Goal: Task Accomplishment & Management: Manage account settings

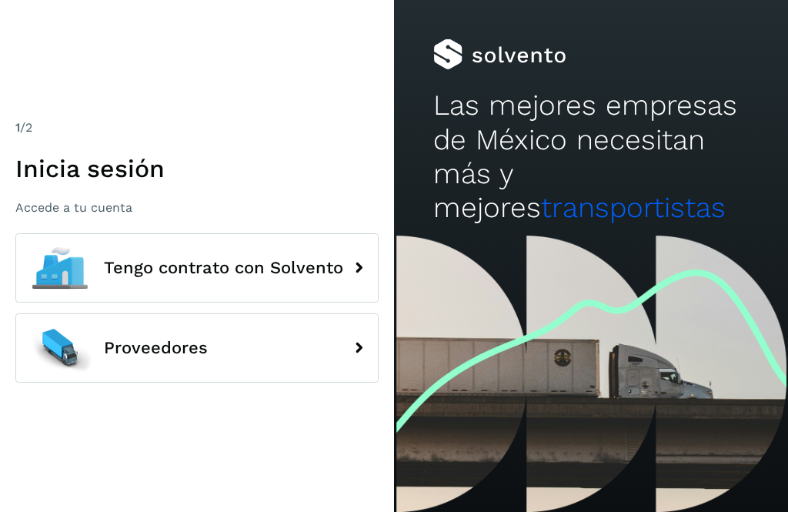
click at [338, 277] on span "Tengo contrato con Solvento" at bounding box center [223, 268] width 239 height 18
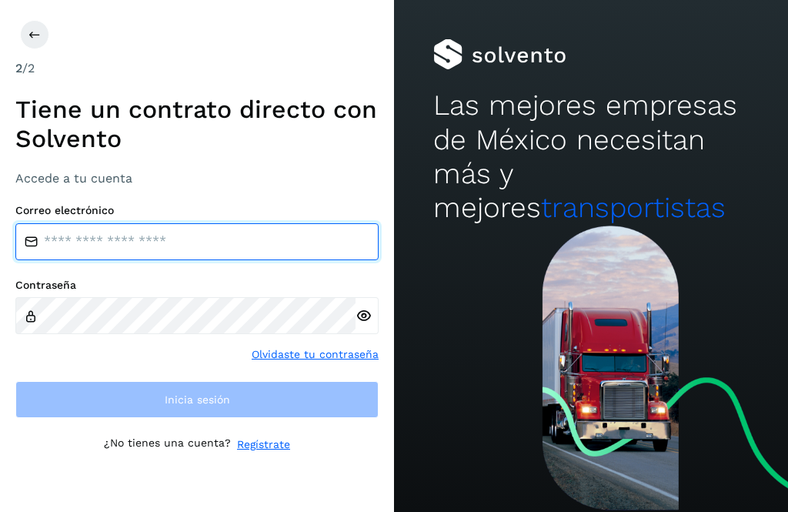
click at [289, 260] on input "email" at bounding box center [196, 241] width 363 height 37
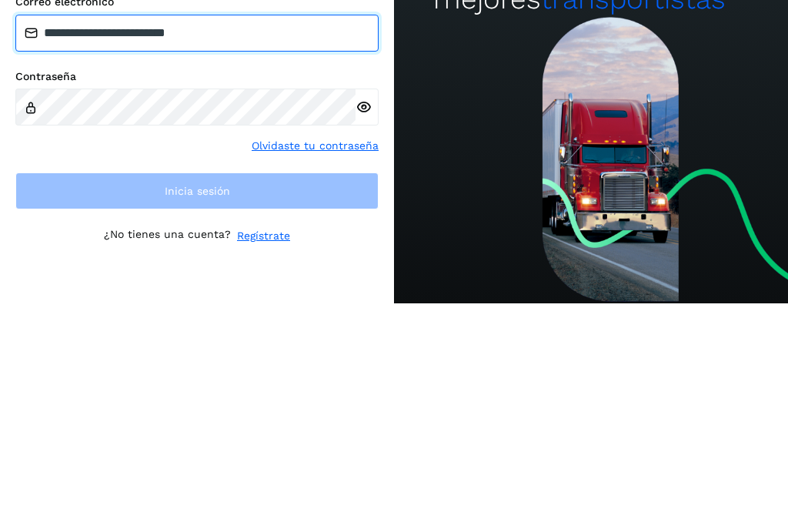
type input "**********"
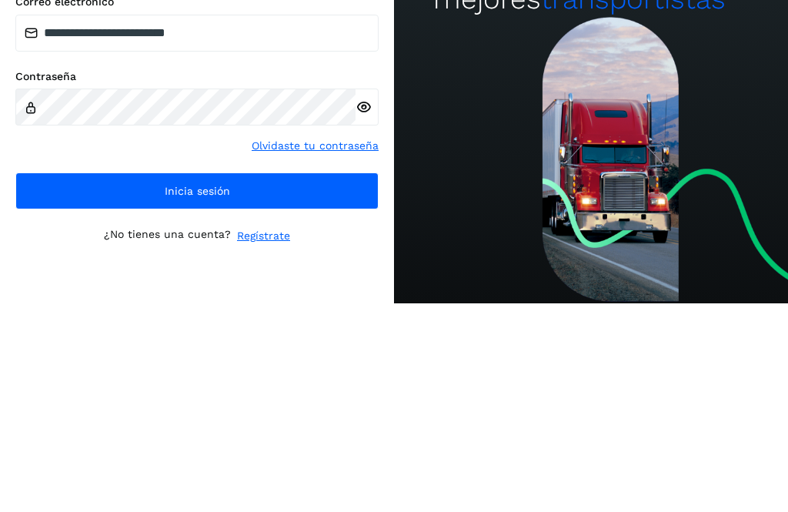
scroll to position [49, 0]
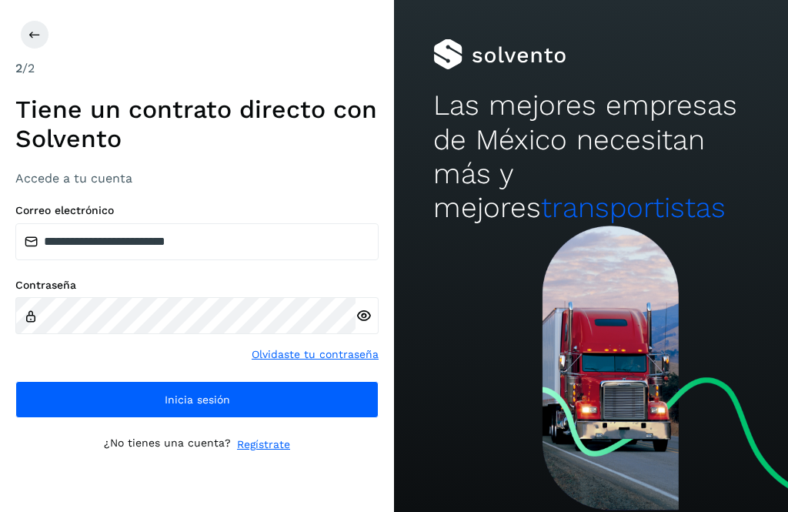
click at [133, 381] on button "Inicia sesión" at bounding box center [196, 399] width 363 height 37
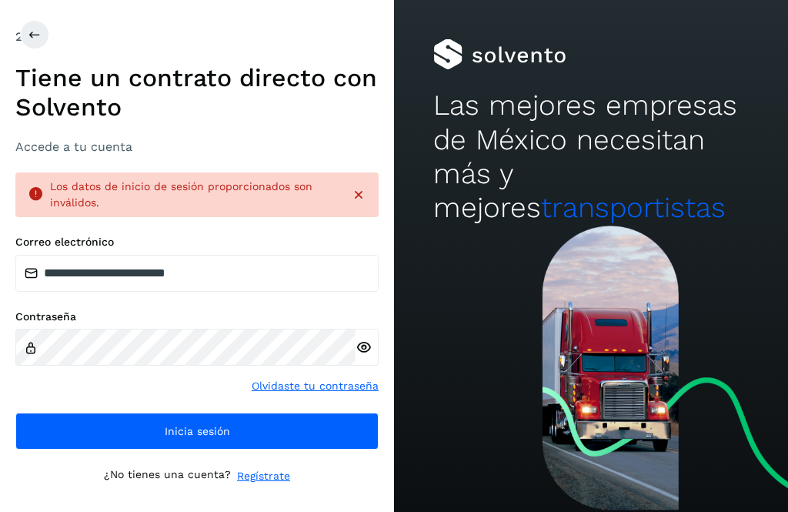
click at [363, 339] on icon at bounding box center [364, 347] width 16 height 16
click at [362, 172] on div "Los datos de inicio de sesión proporcionados son inválidos." at bounding box center [196, 194] width 363 height 45
click at [355, 187] on icon at bounding box center [358, 194] width 15 height 15
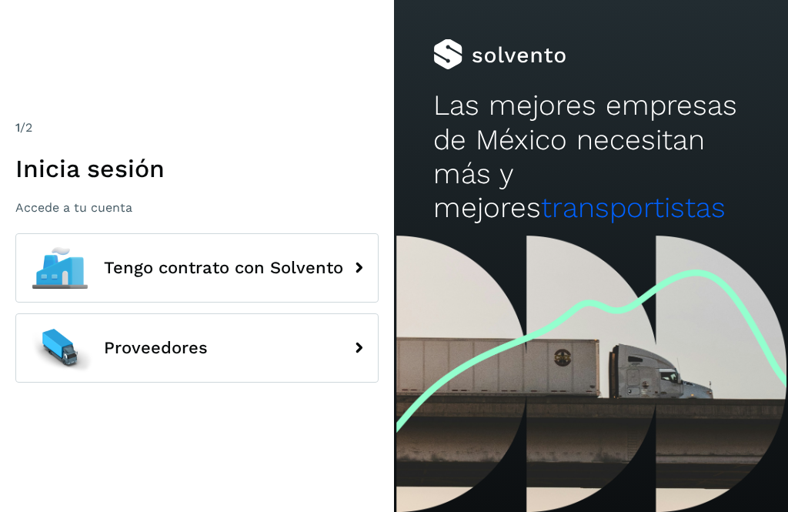
click at [92, 376] on div at bounding box center [59, 347] width 69 height 69
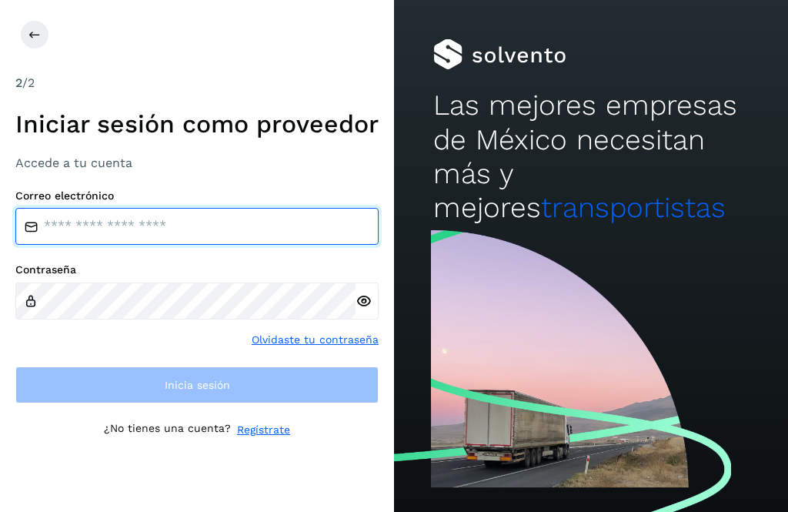
click at [69, 245] on input "email" at bounding box center [196, 226] width 363 height 37
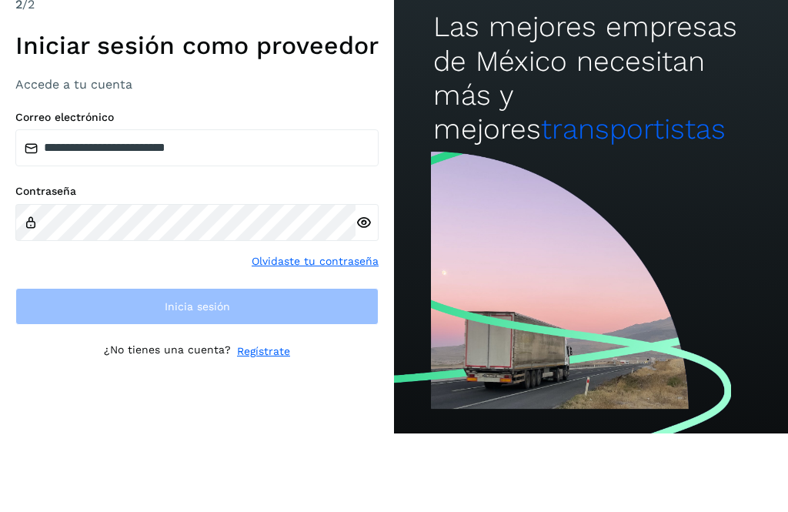
scroll to position [49, 0]
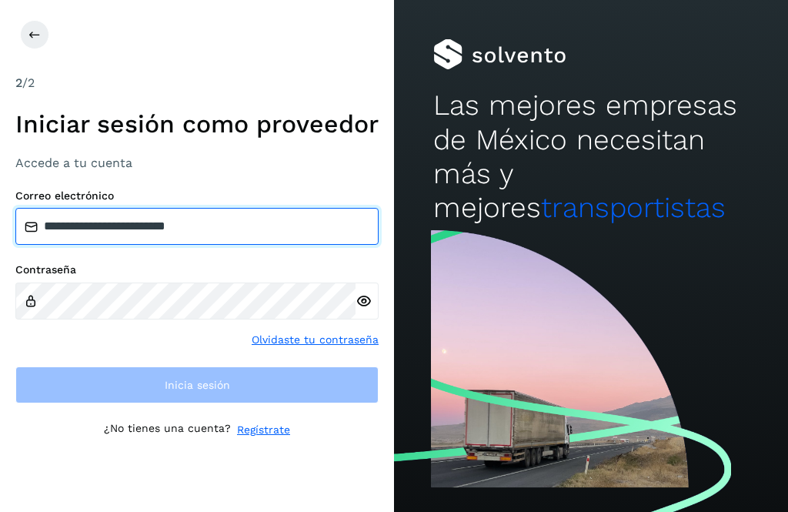
type input "**********"
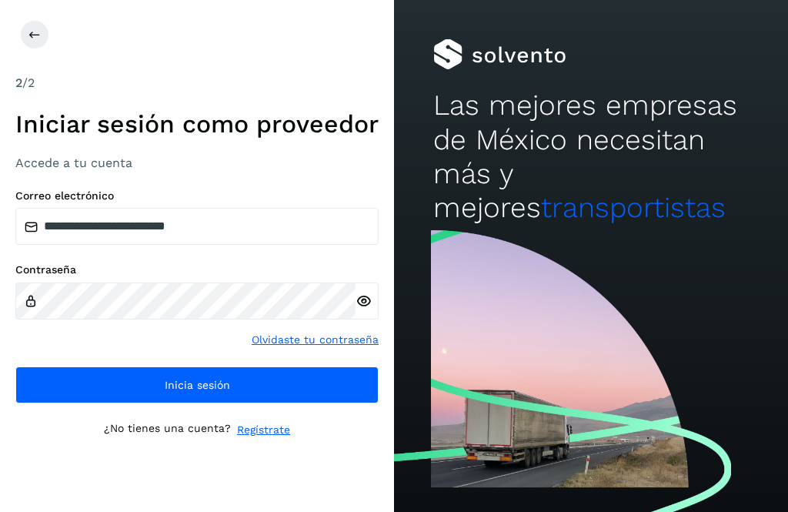
click at [145, 372] on button "Inicia sesión" at bounding box center [196, 384] width 363 height 37
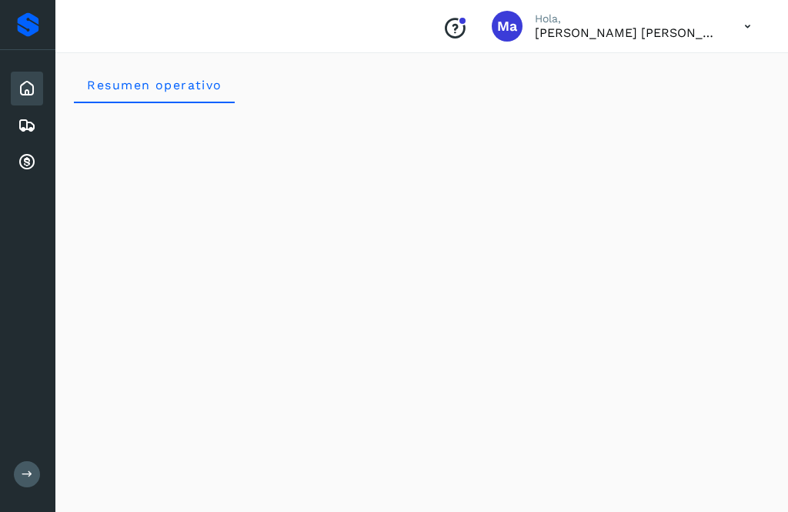
click at [27, 131] on icon at bounding box center [27, 125] width 18 height 18
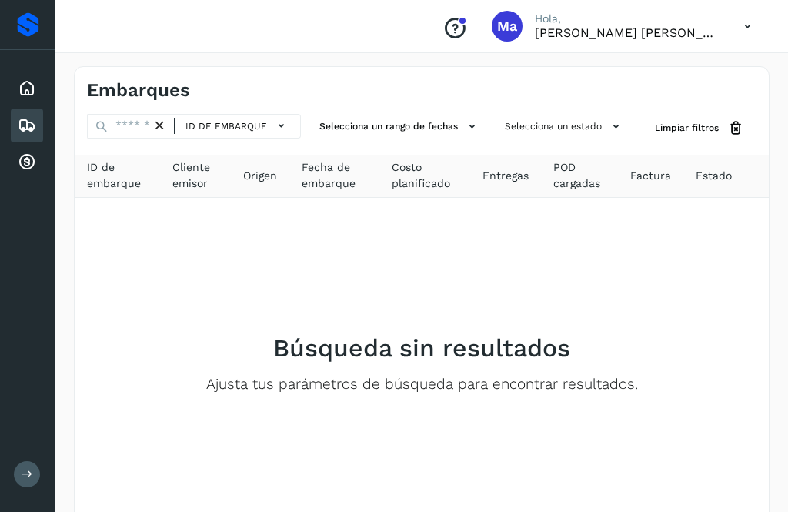
click at [28, 82] on icon at bounding box center [27, 88] width 18 height 18
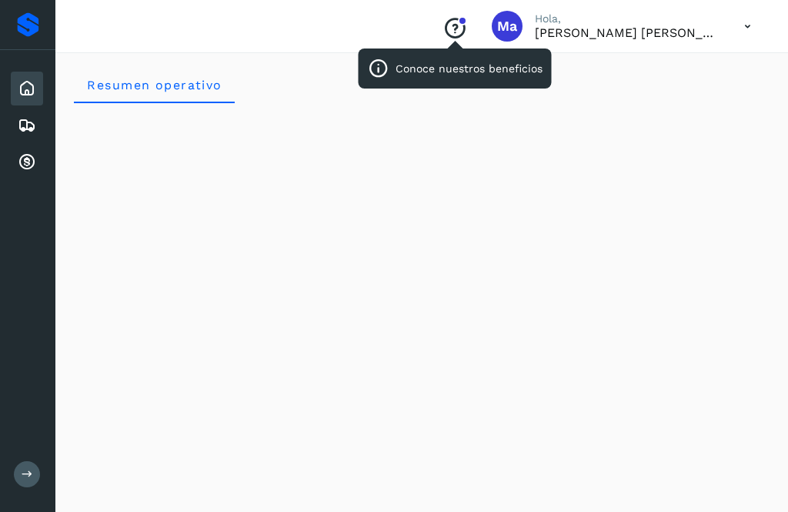
click at [464, 28] on icon "Conoce nuestros beneficios" at bounding box center [455, 28] width 25 height 25
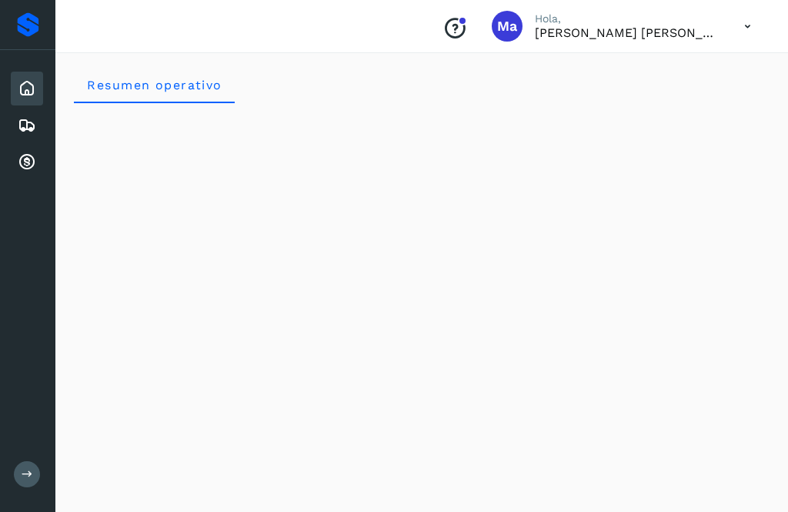
click at [748, 28] on icon at bounding box center [748, 27] width 32 height 32
click at [750, 25] on div at bounding box center [394, 256] width 788 height 512
click at [23, 165] on icon at bounding box center [27, 162] width 18 height 18
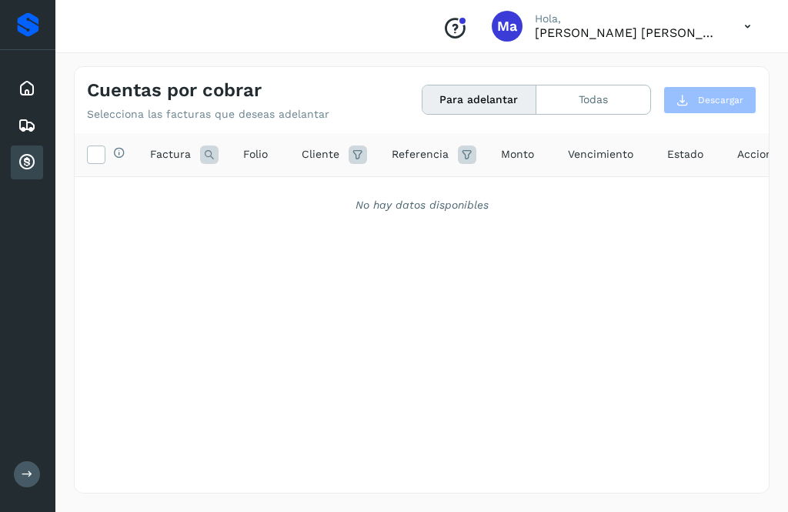
click at [96, 156] on icon at bounding box center [96, 153] width 16 height 16
click at [105, 154] on label at bounding box center [96, 154] width 18 height 18
click at [607, 100] on button "Todas" at bounding box center [594, 99] width 114 height 28
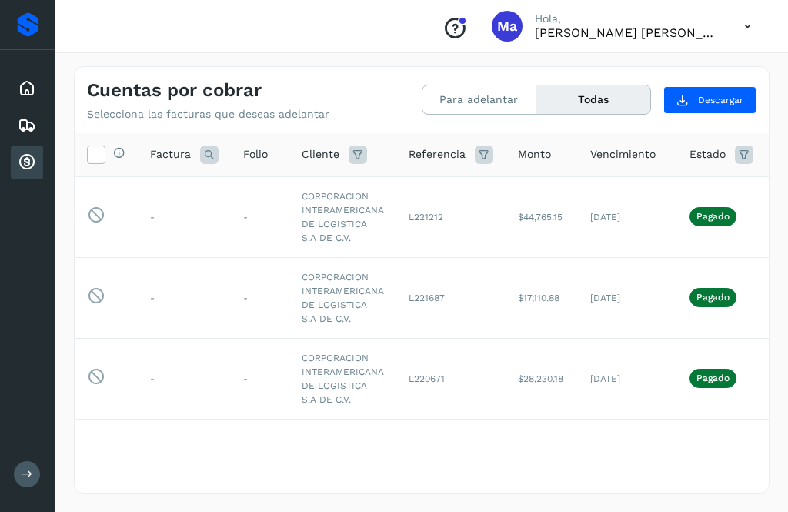
click at [489, 101] on button "Para adelantar" at bounding box center [480, 99] width 115 height 28
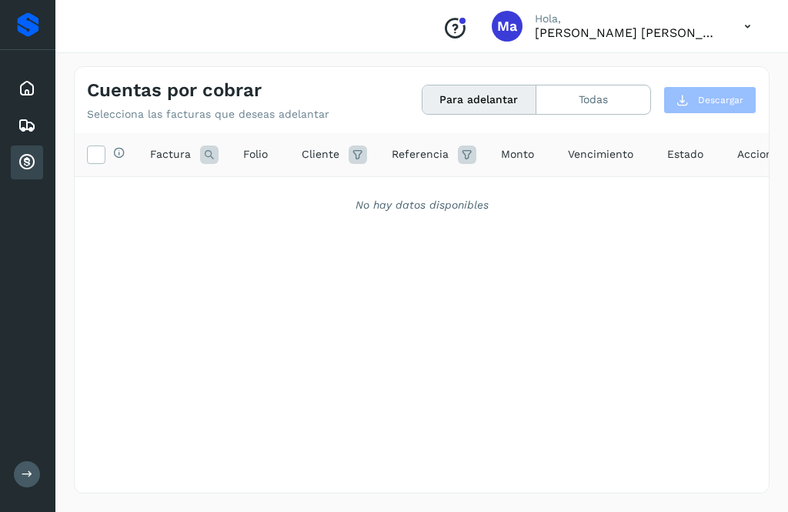
click at [600, 94] on button "Todas" at bounding box center [594, 99] width 114 height 28
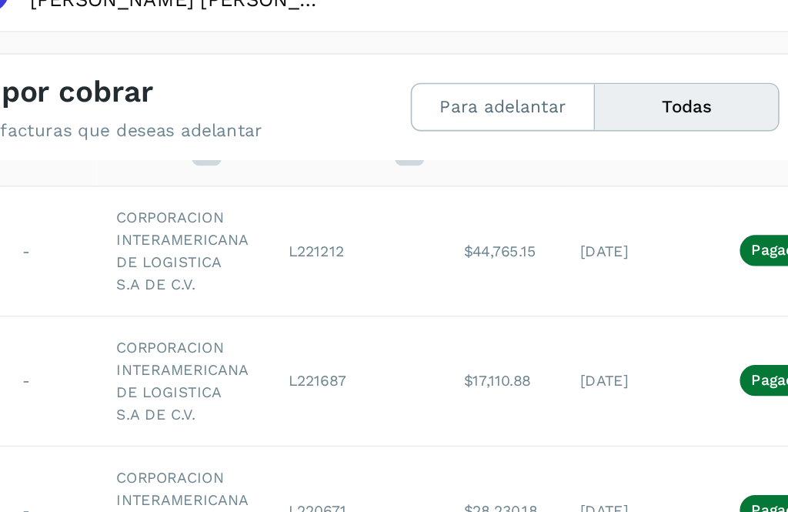
click at [423, 85] on button "Para adelantar" at bounding box center [480, 99] width 115 height 28
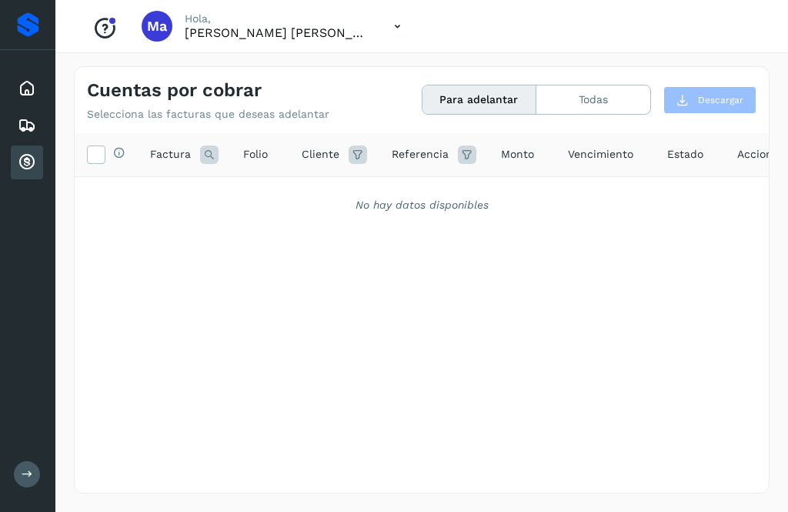
click at [598, 99] on button "Todas" at bounding box center [594, 99] width 114 height 28
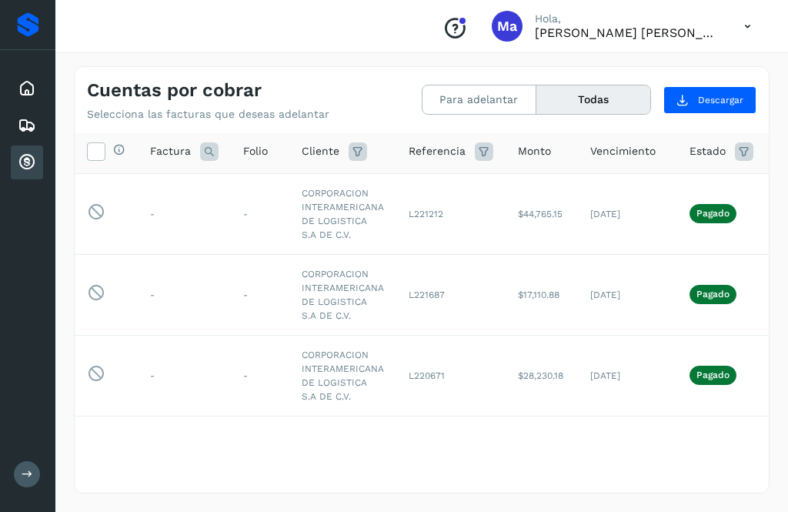
scroll to position [3, 0]
